Goal: Book appointment/travel/reservation

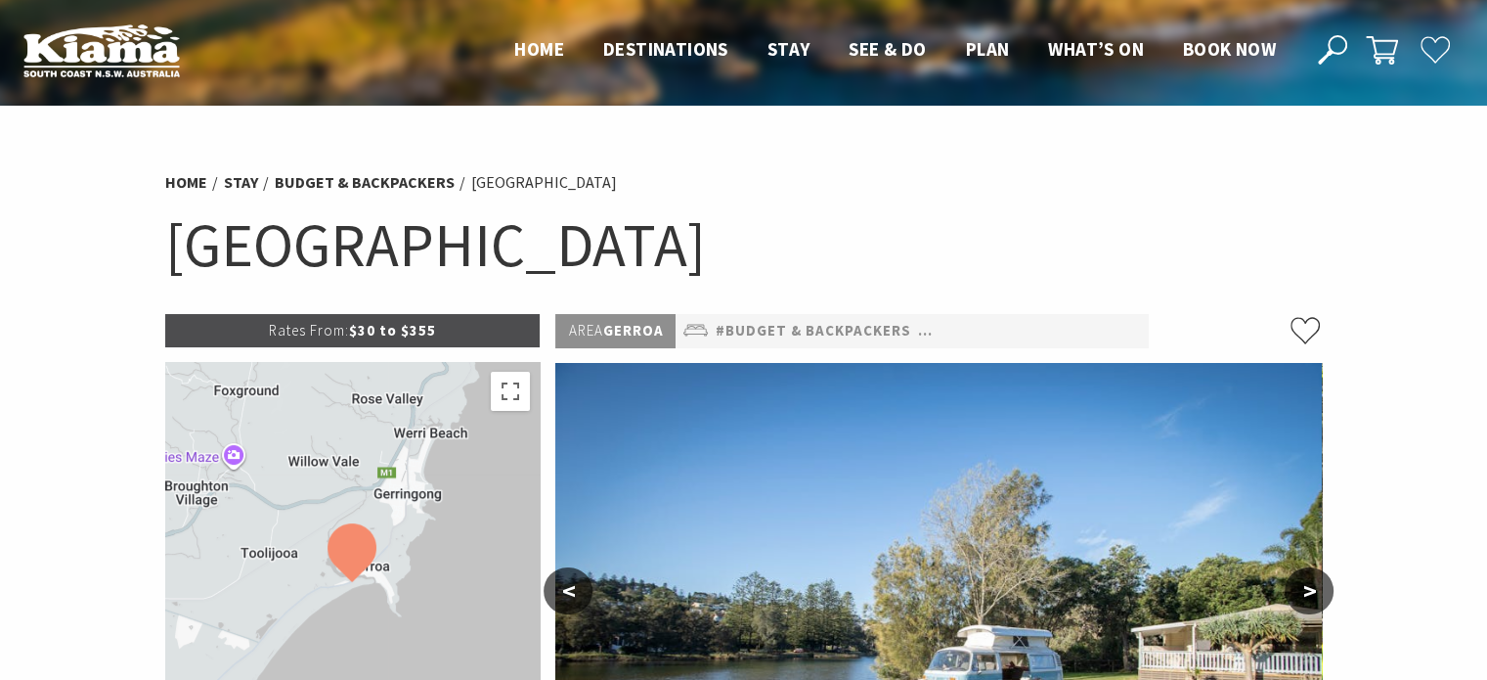
select select "3"
select select "2"
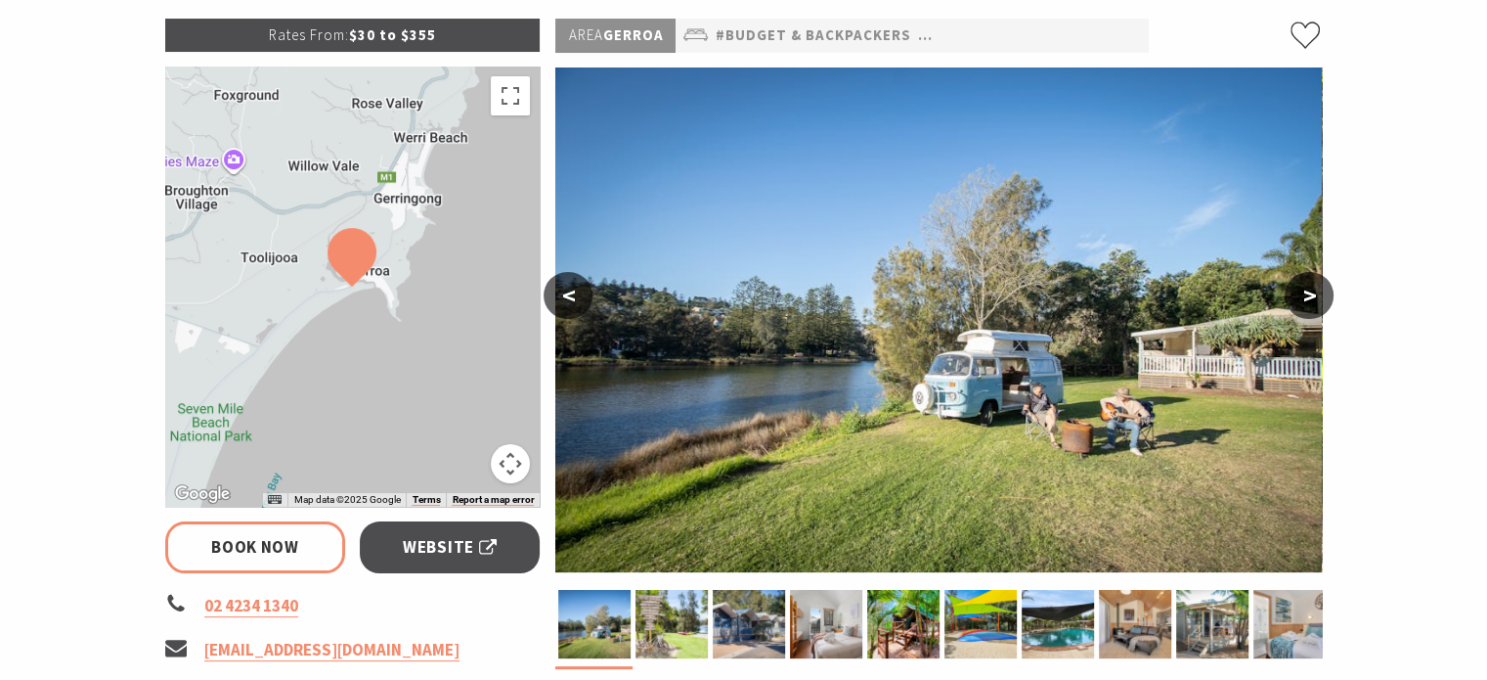
scroll to position [338, 0]
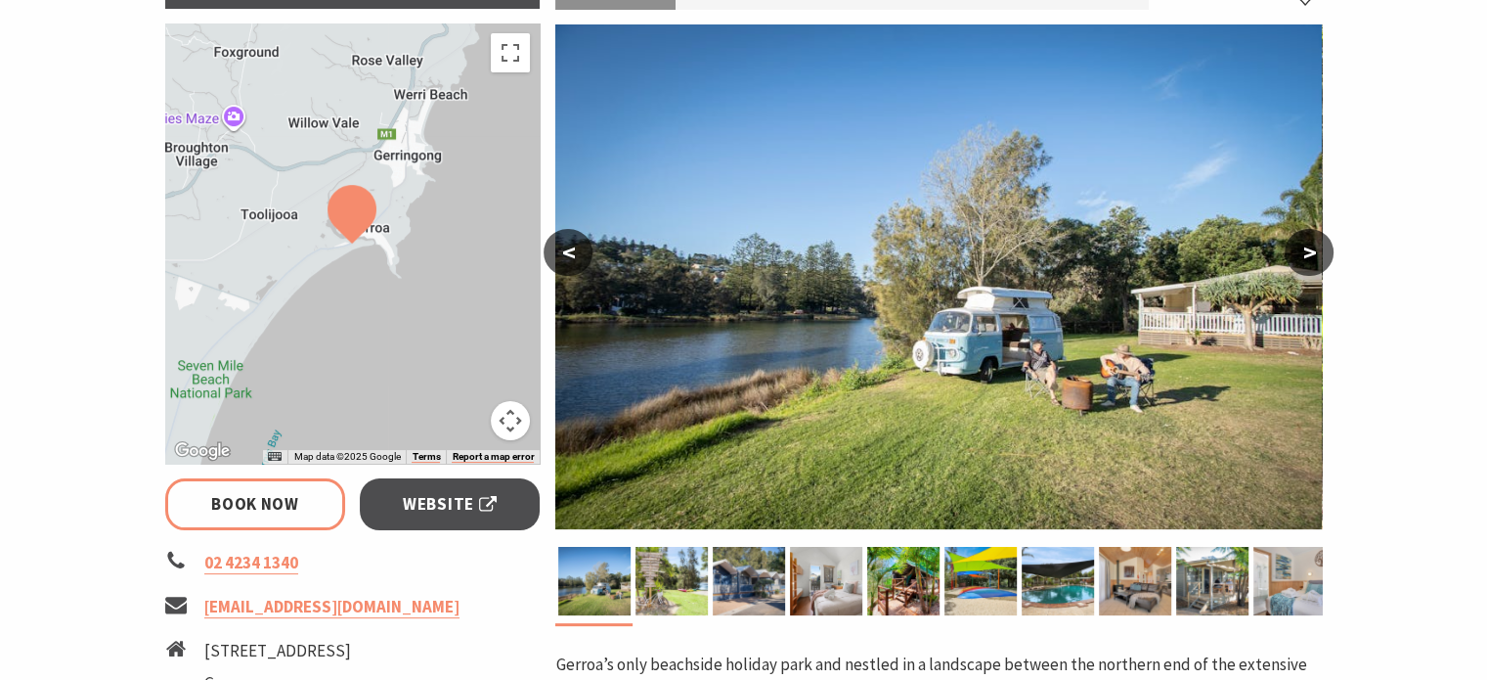
click at [1310, 257] on button ">" at bounding box center [1309, 252] width 49 height 47
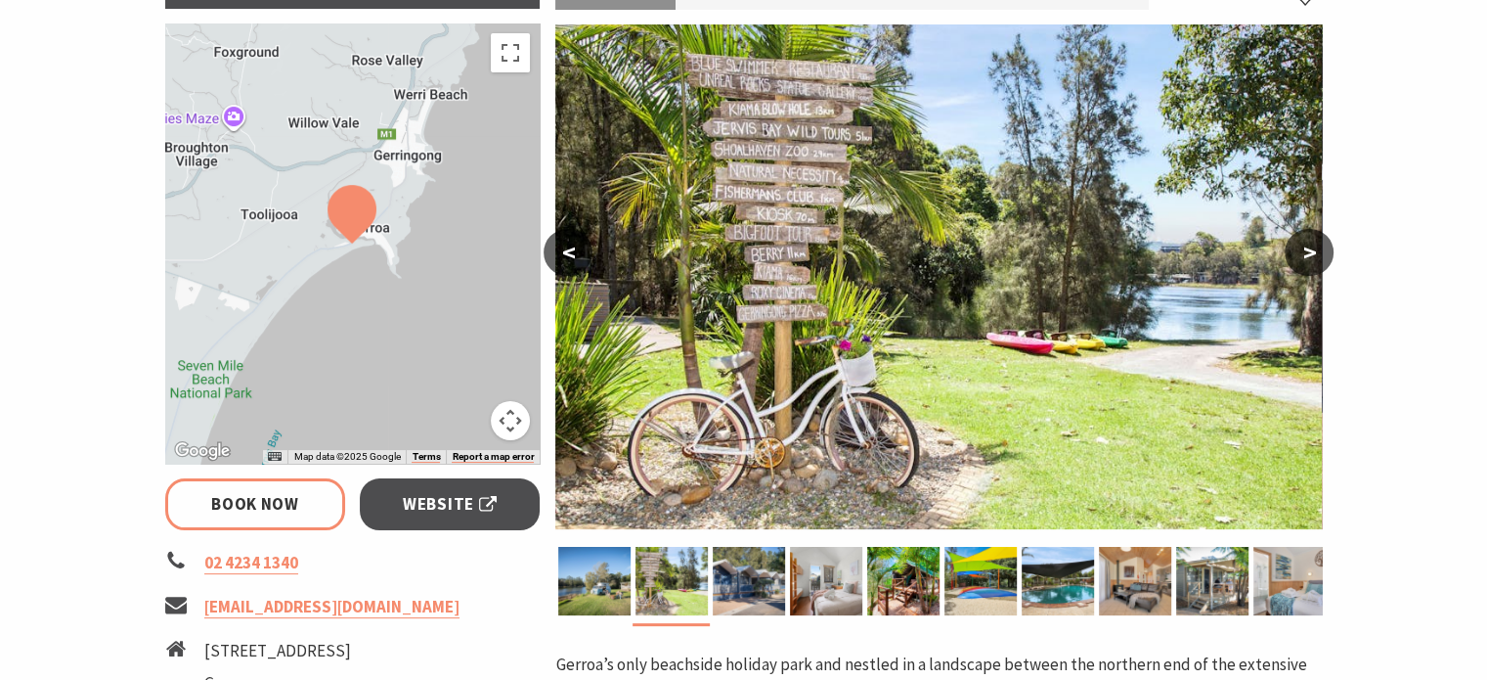
click at [1310, 257] on button ">" at bounding box center [1309, 252] width 49 height 47
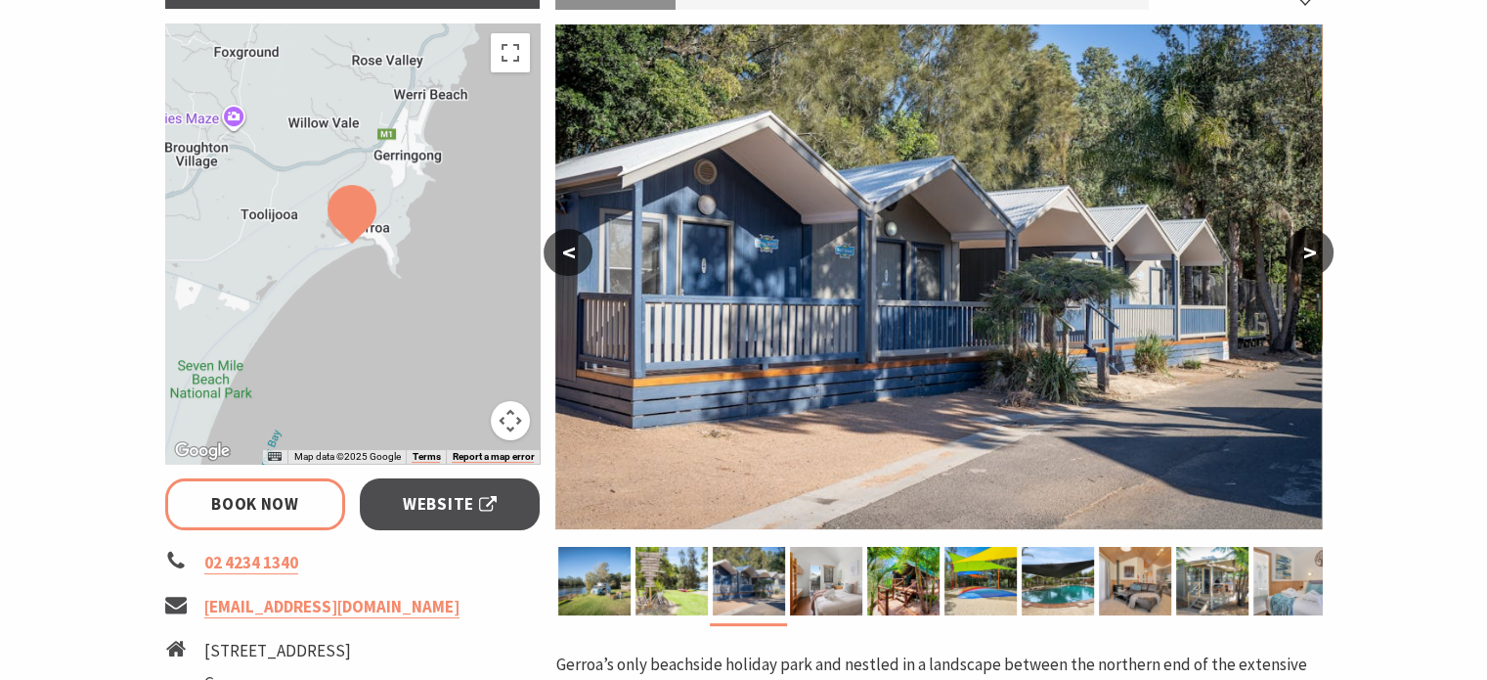
click at [1310, 257] on button ">" at bounding box center [1309, 252] width 49 height 47
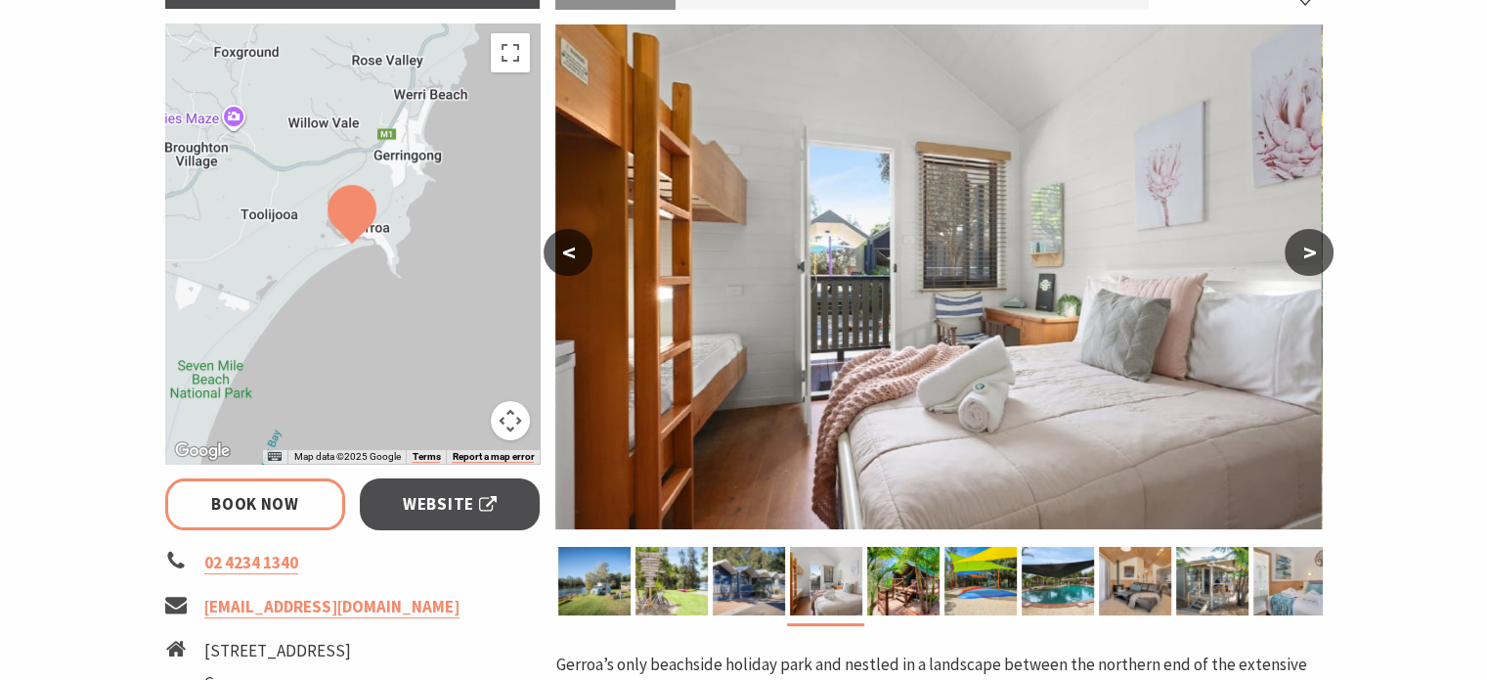
click at [1310, 257] on button ">" at bounding box center [1309, 252] width 49 height 47
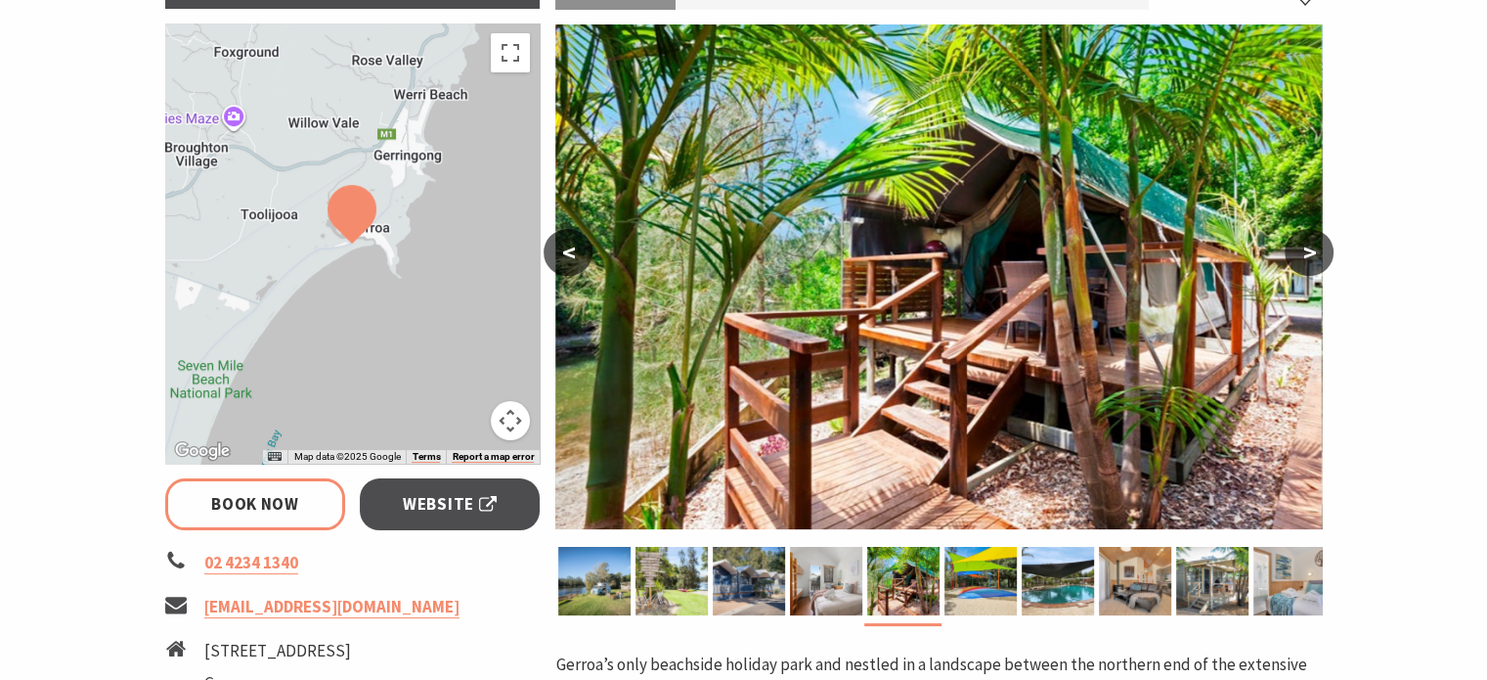
click at [1310, 257] on button ">" at bounding box center [1309, 252] width 49 height 47
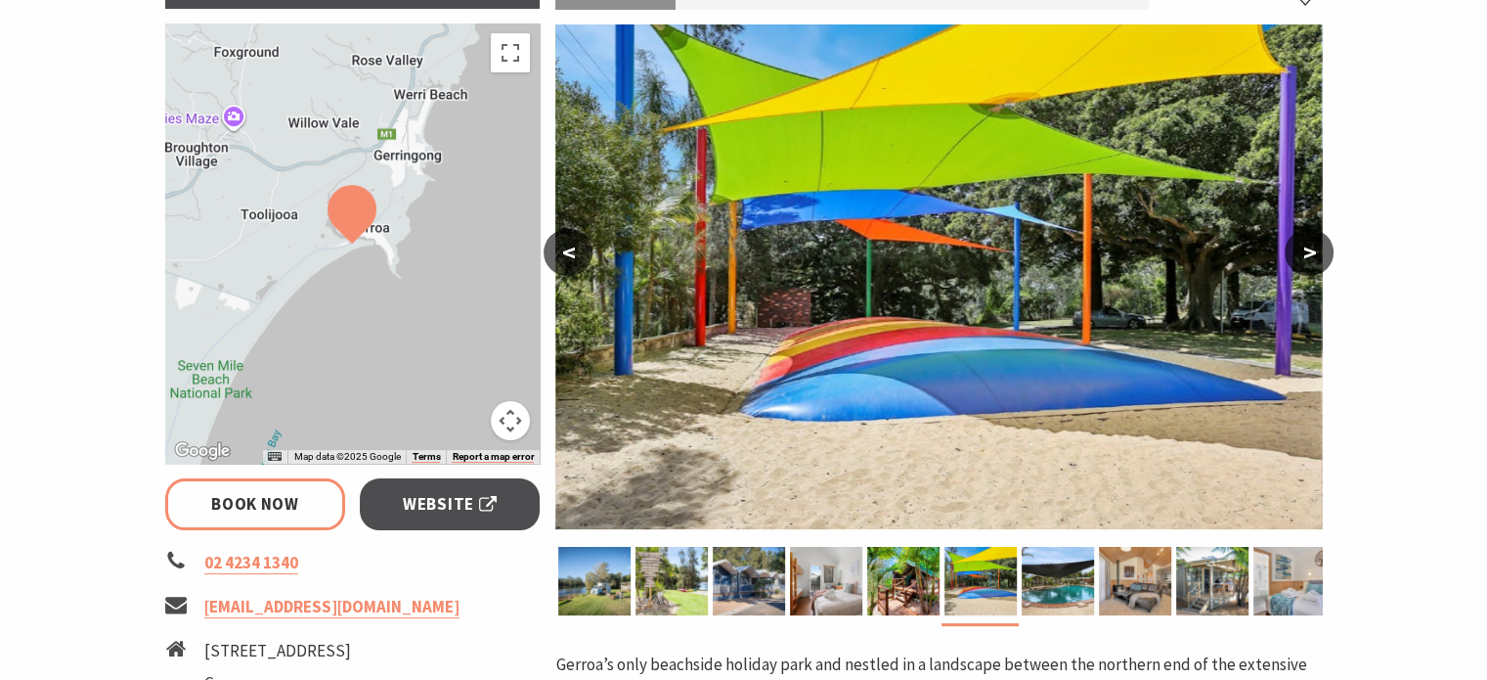
click at [1310, 257] on button ">" at bounding box center [1309, 252] width 49 height 47
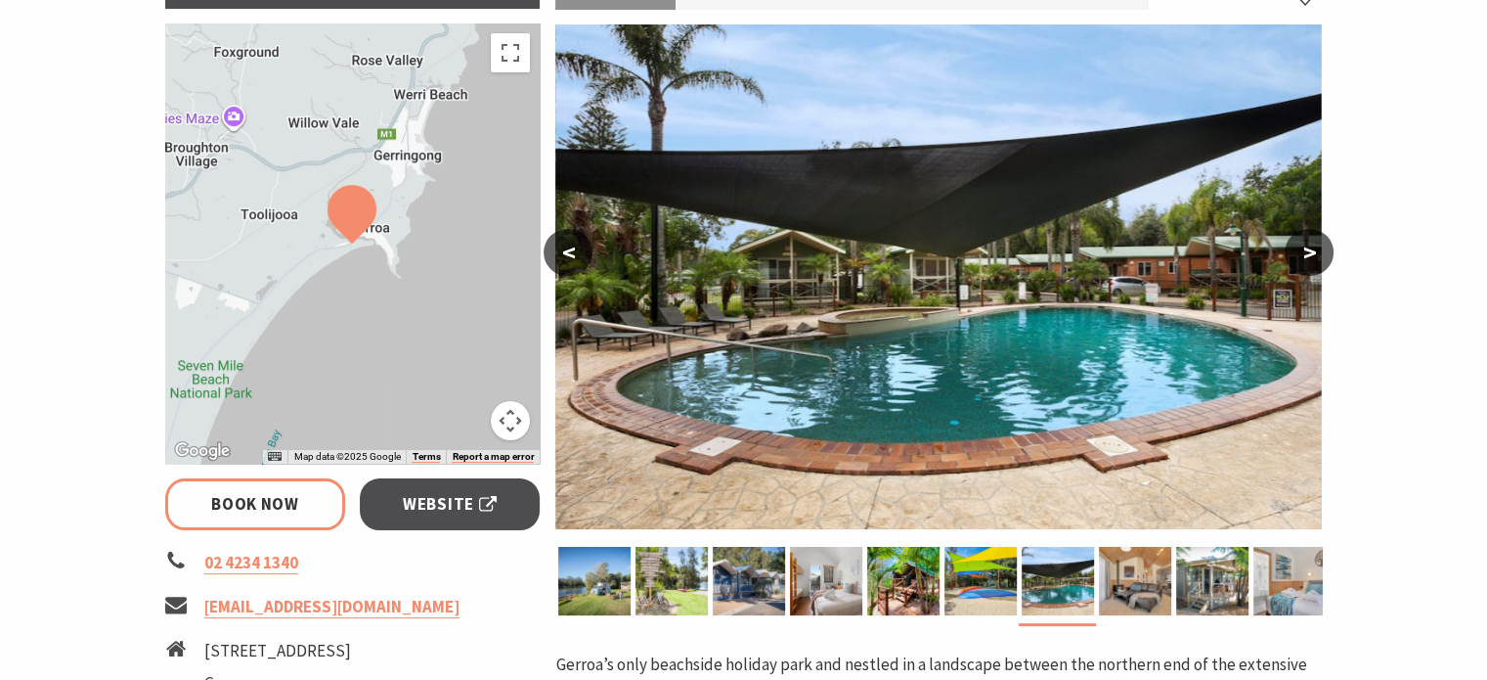
click at [1310, 257] on button ">" at bounding box center [1309, 252] width 49 height 47
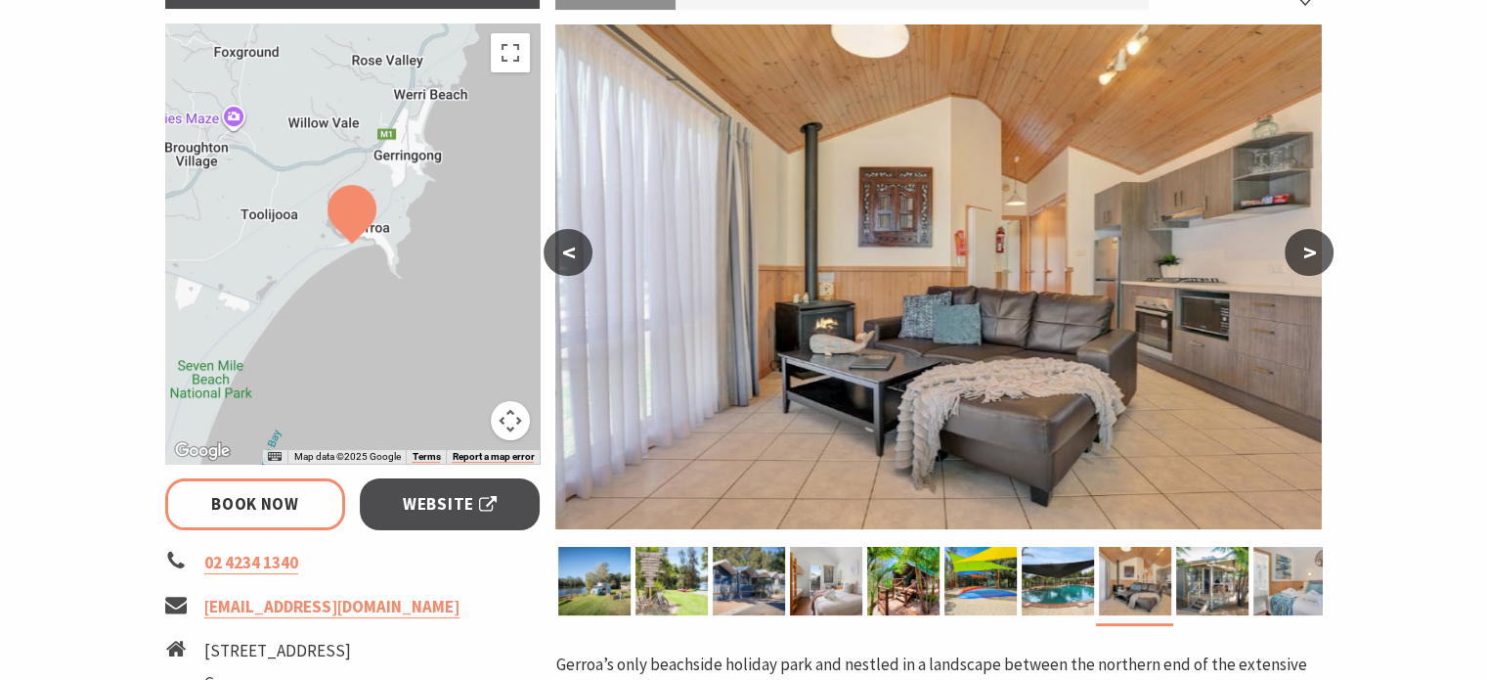
click at [1310, 257] on button ">" at bounding box center [1309, 252] width 49 height 47
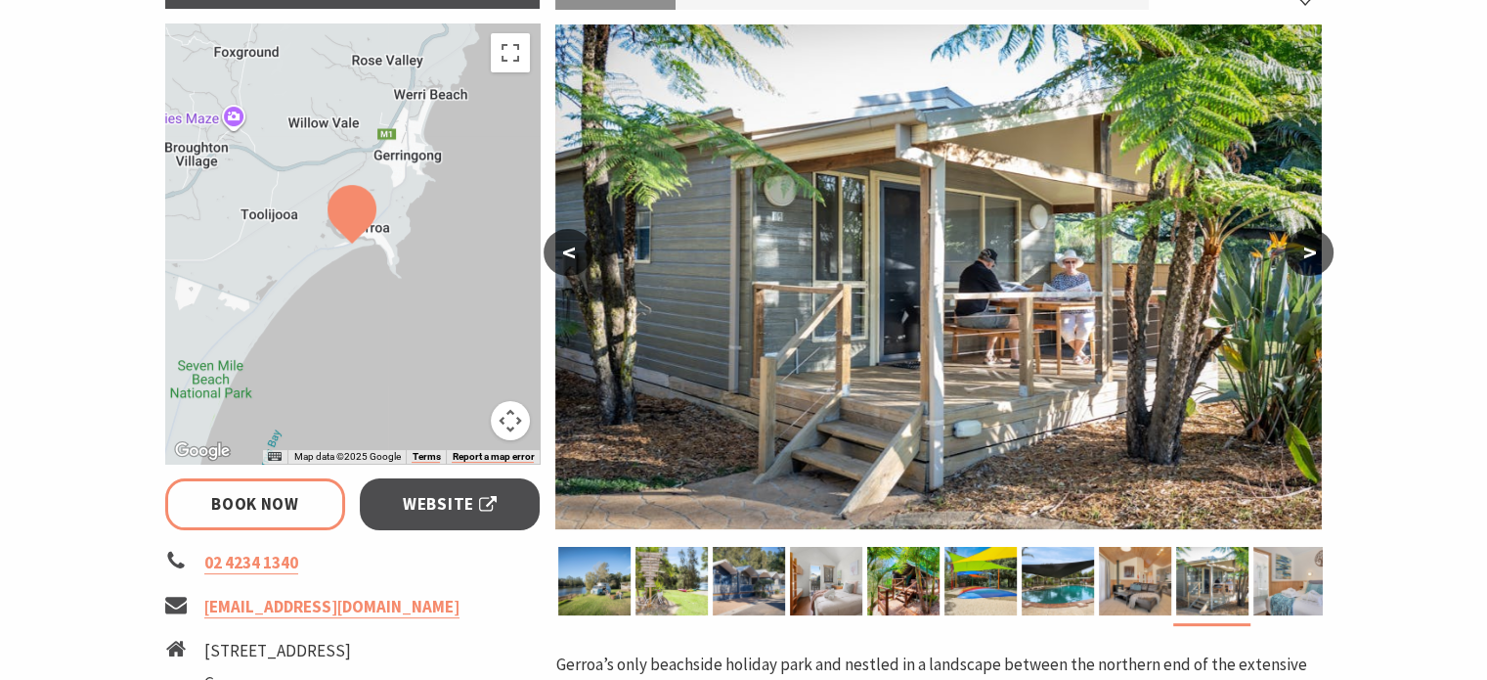
click at [1310, 257] on button ">" at bounding box center [1309, 252] width 49 height 47
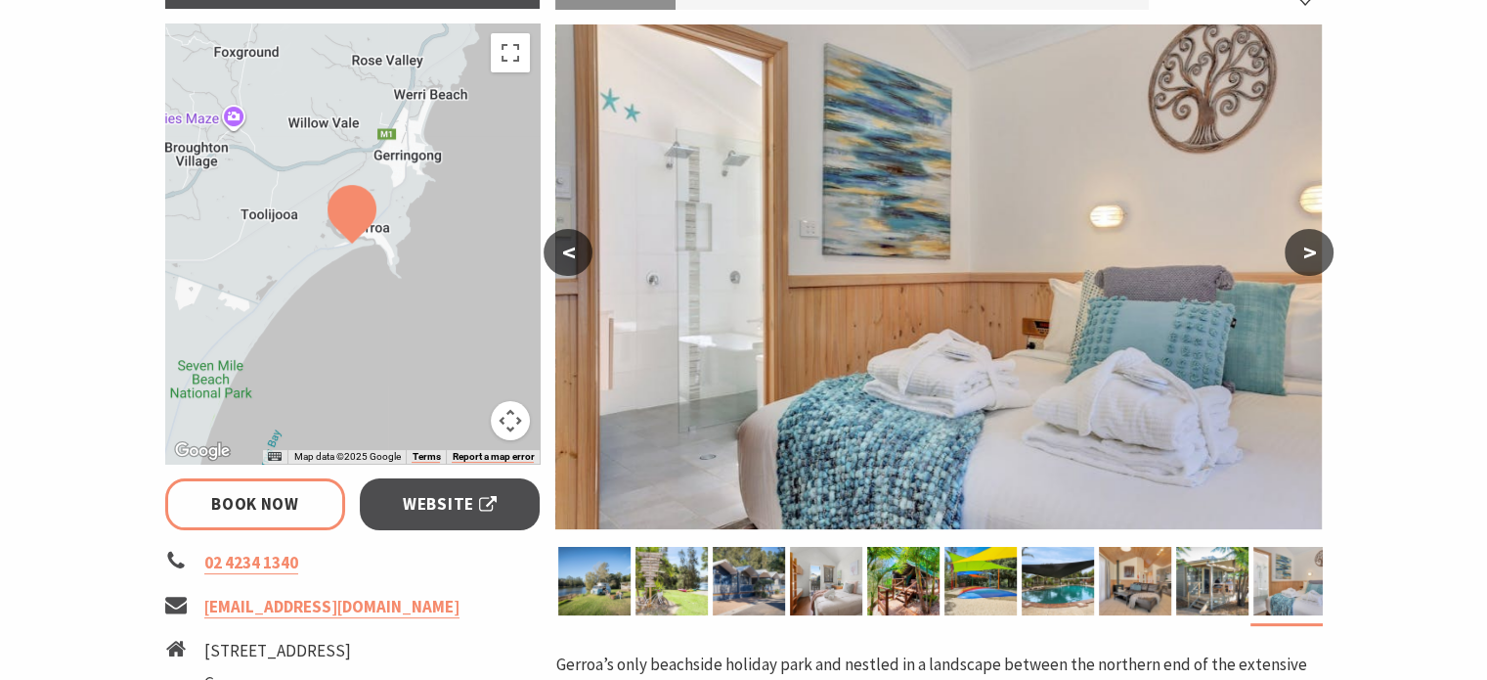
click at [1310, 257] on button ">" at bounding box center [1309, 252] width 49 height 47
click at [1310, 248] on button ">" at bounding box center [1309, 252] width 49 height 47
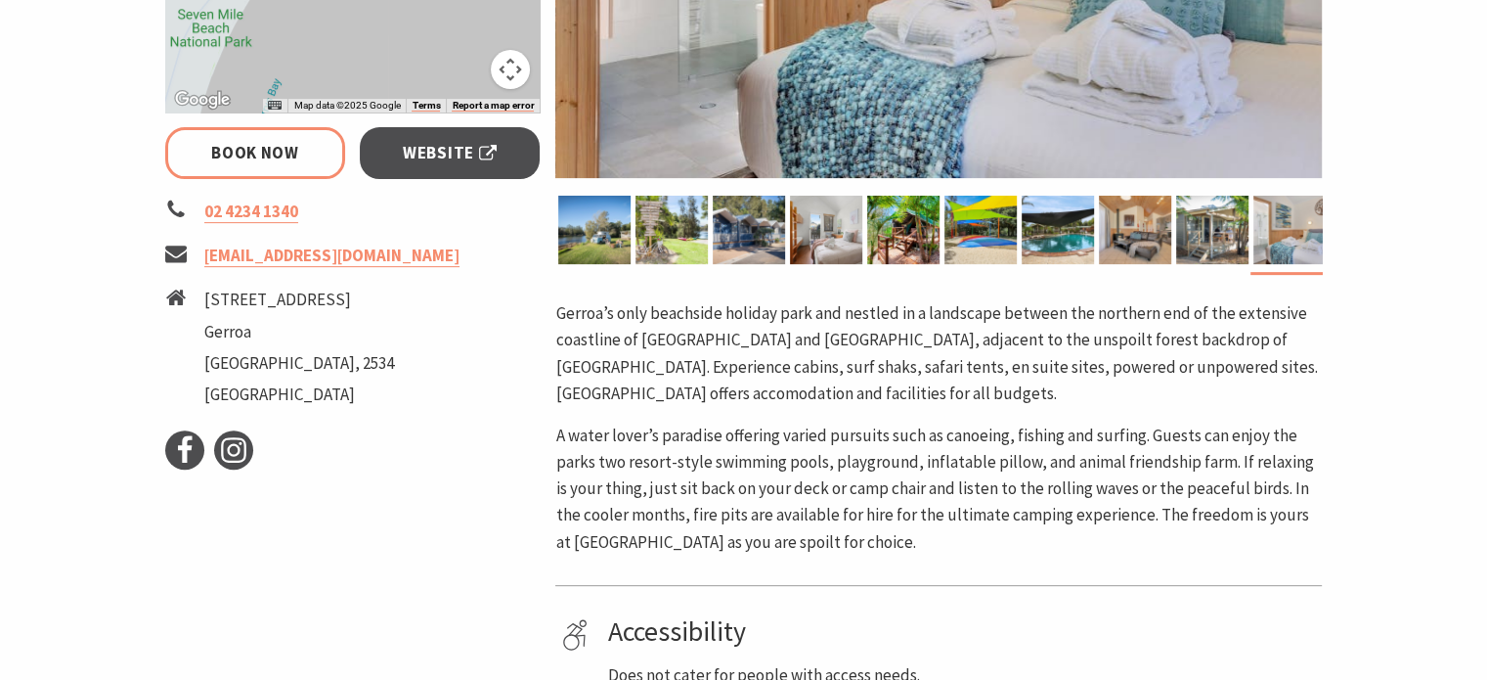
scroll to position [698, 0]
